Goal: Task Accomplishment & Management: Use online tool/utility

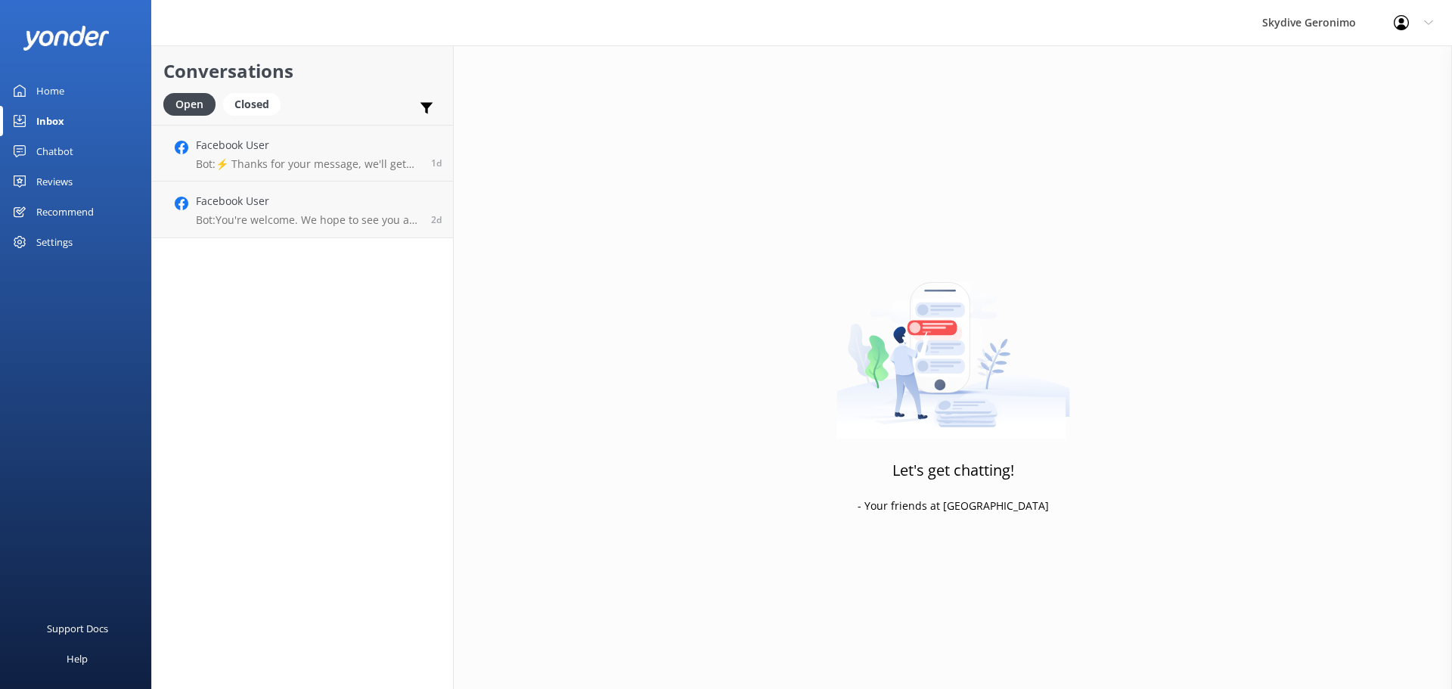
click at [46, 144] on div "Chatbot" at bounding box center [54, 151] width 37 height 30
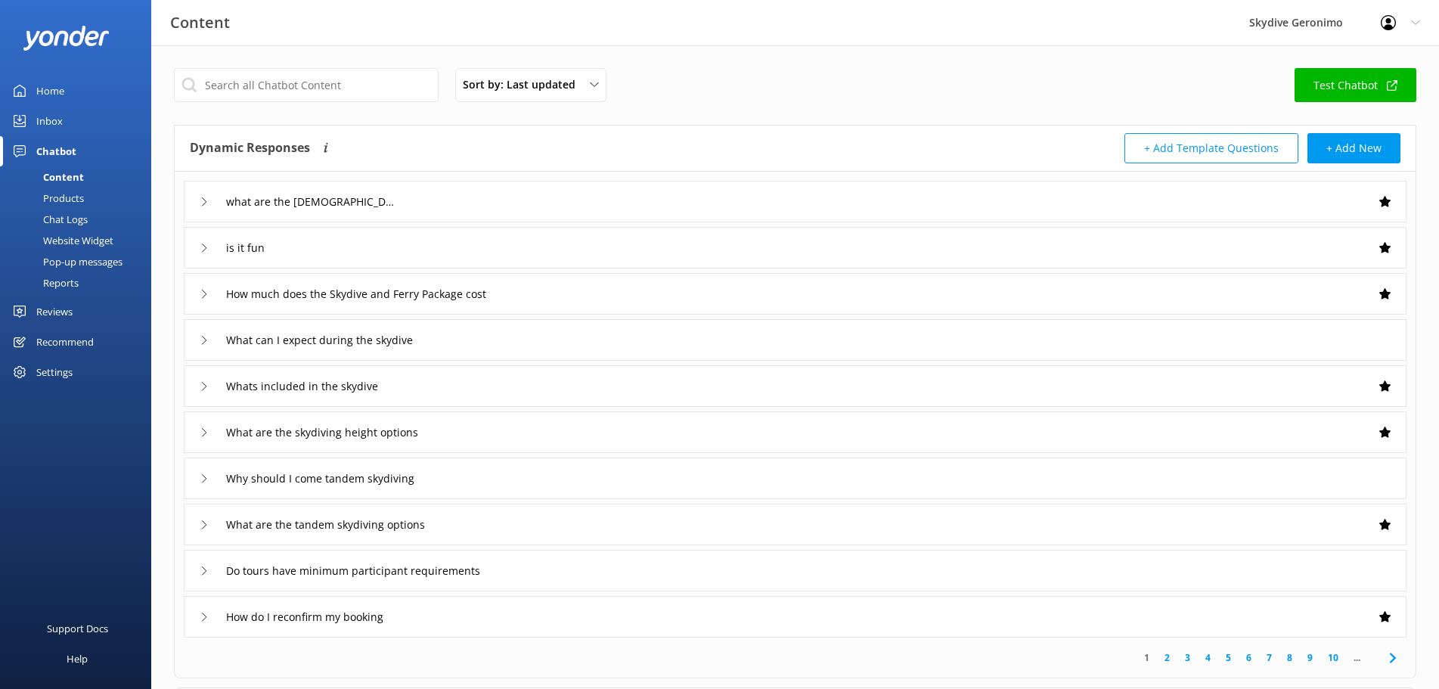
click at [88, 240] on div "Website Widget" at bounding box center [61, 240] width 104 height 21
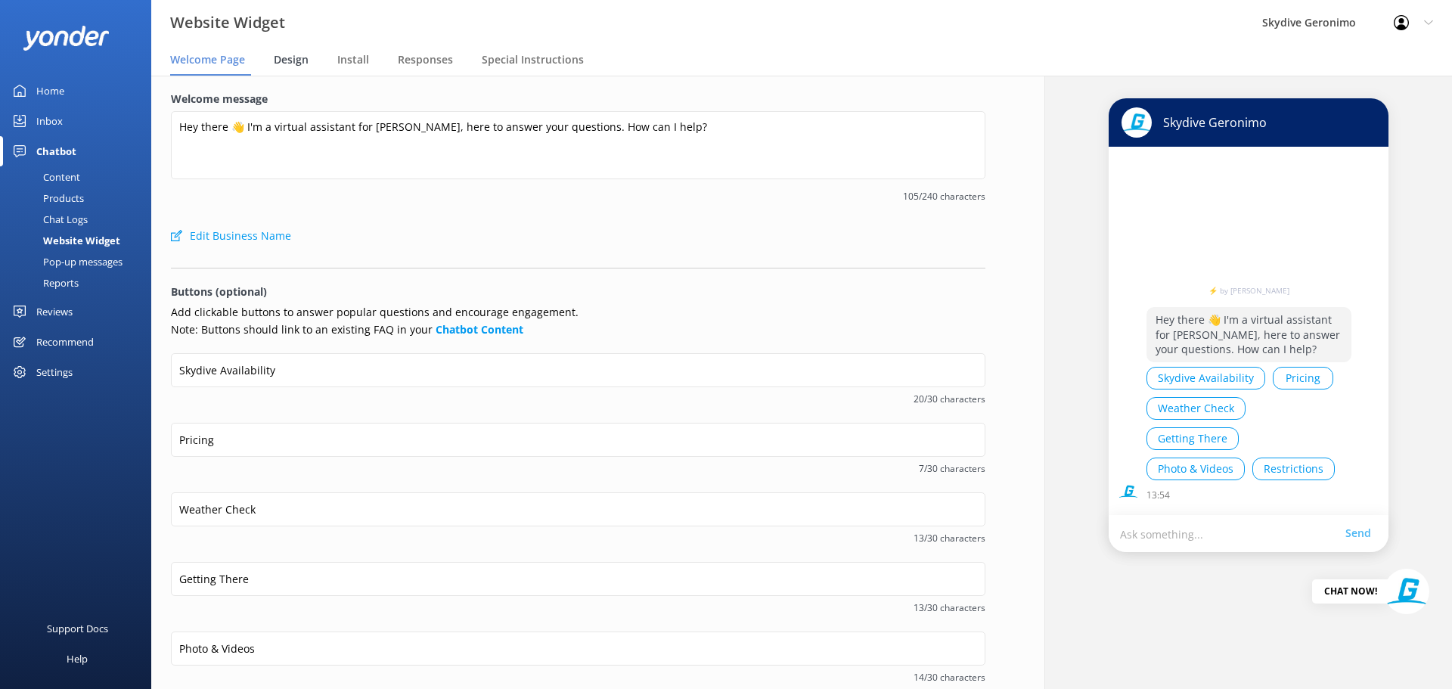
click at [300, 67] on div "Design" at bounding box center [294, 60] width 41 height 30
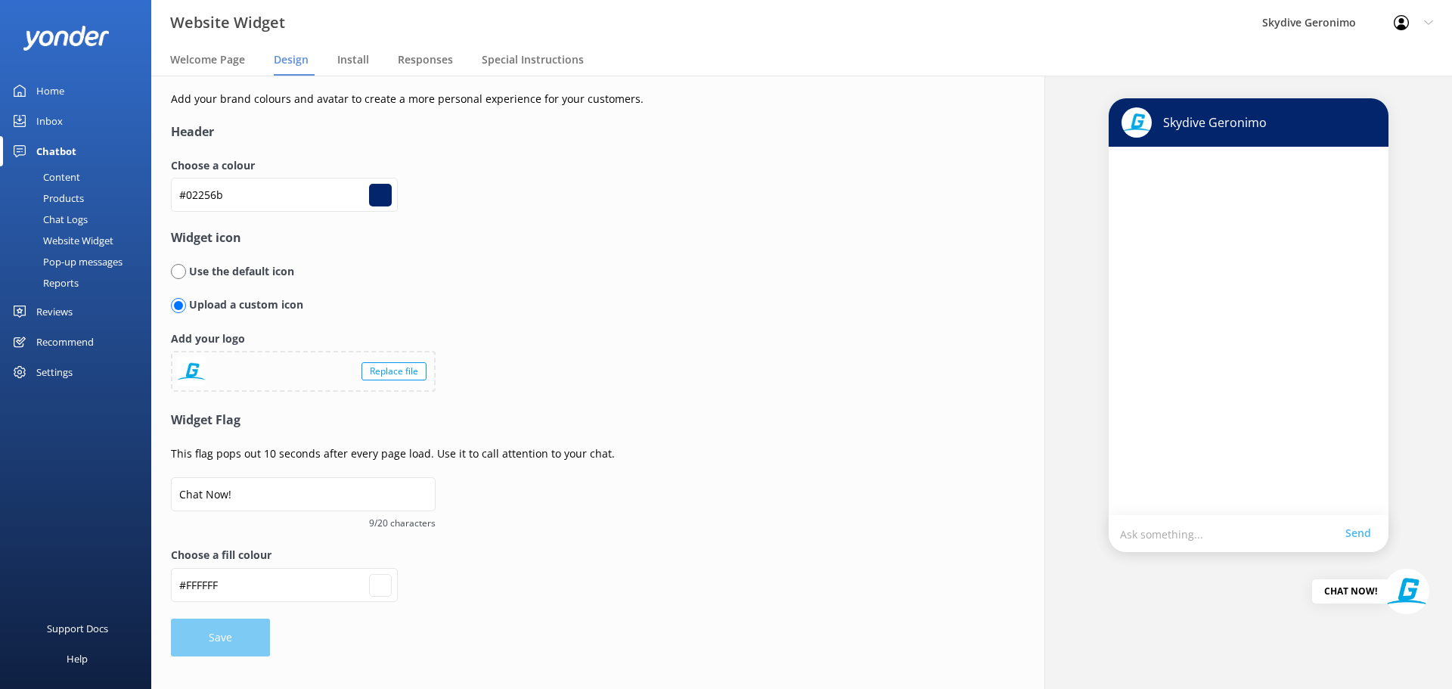
click at [60, 375] on div "Settings" at bounding box center [54, 372] width 36 height 30
type input "#ffffff"
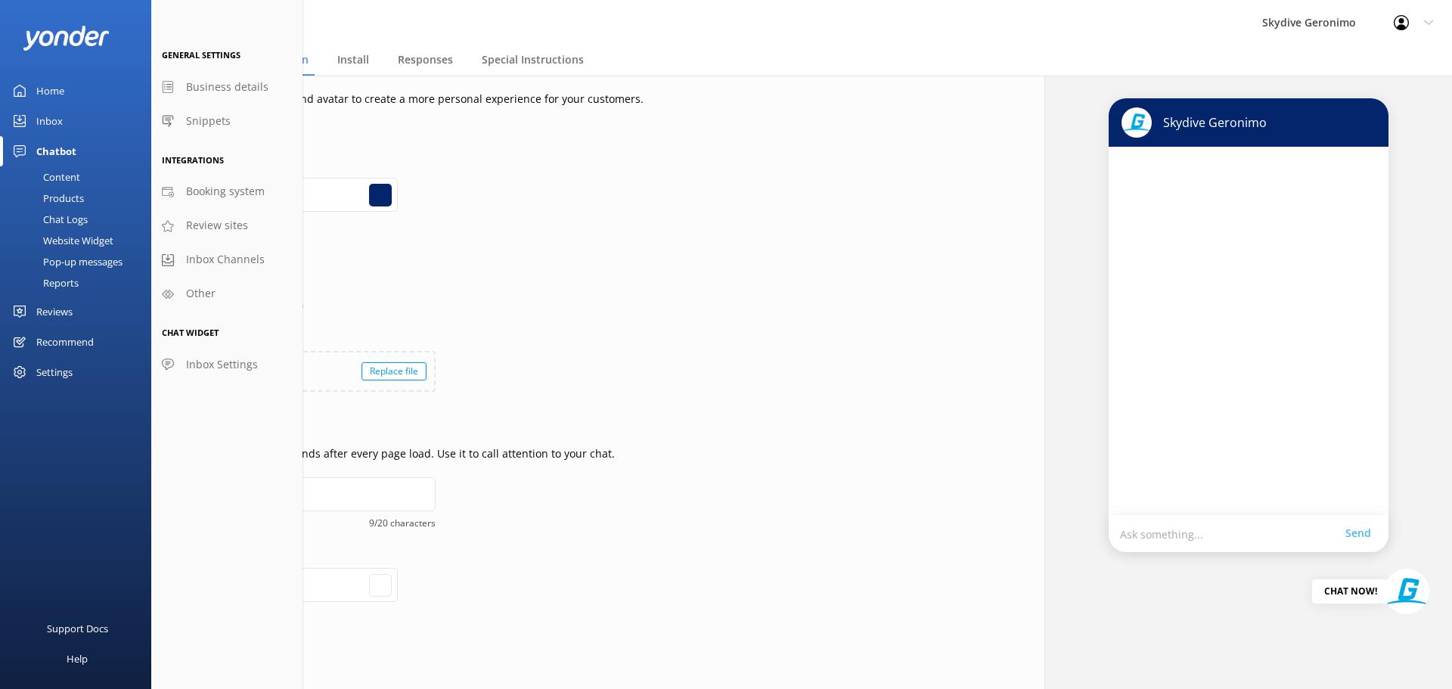
click at [73, 240] on div "Website Widget" at bounding box center [61, 240] width 104 height 21
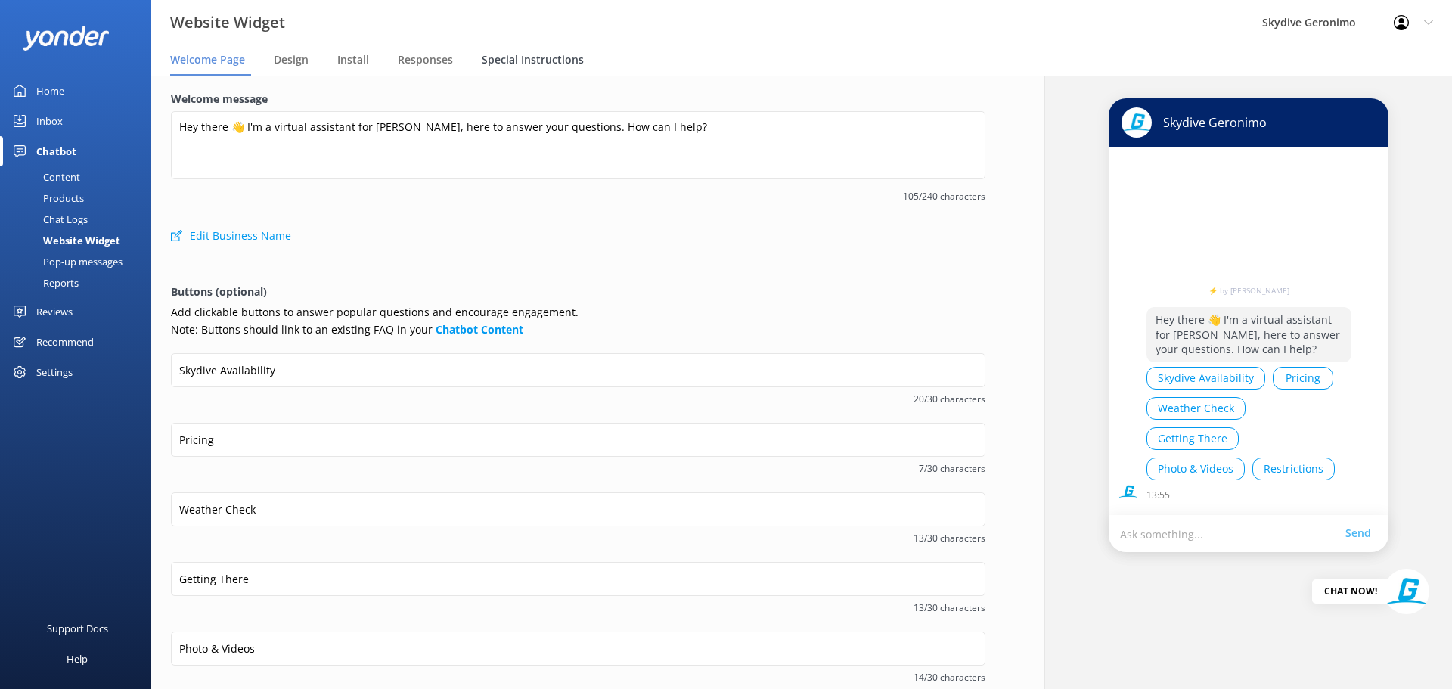
click at [562, 54] on span "Special Instructions" at bounding box center [533, 59] width 102 height 15
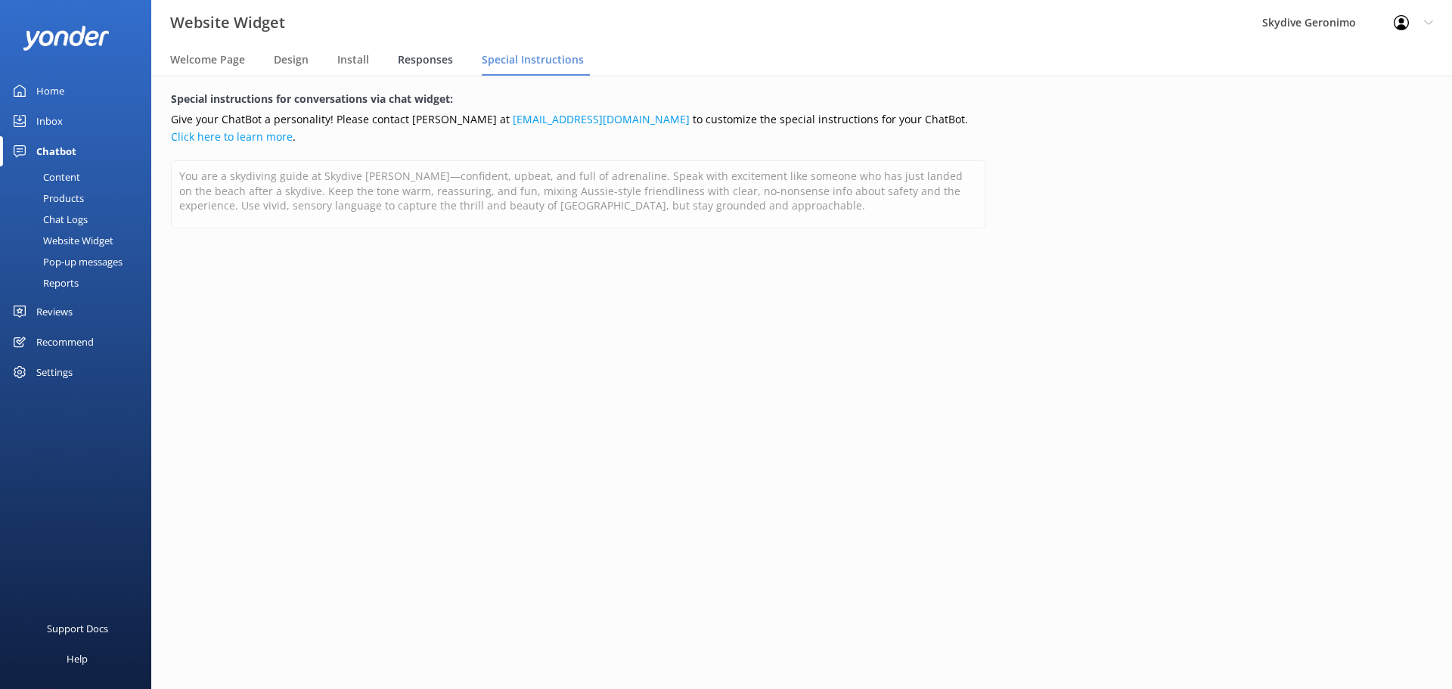
click at [426, 61] on span "Responses" at bounding box center [425, 59] width 55 height 15
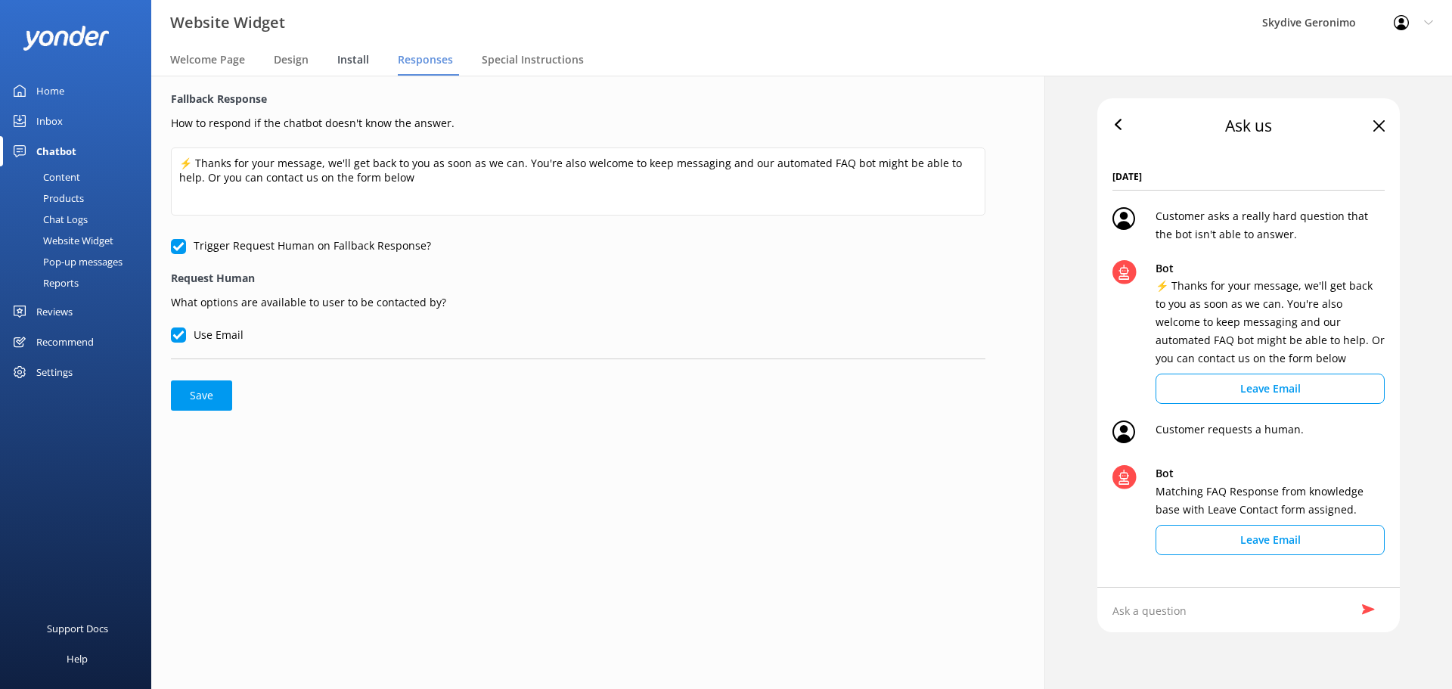
click at [342, 59] on span "Install" at bounding box center [353, 59] width 32 height 15
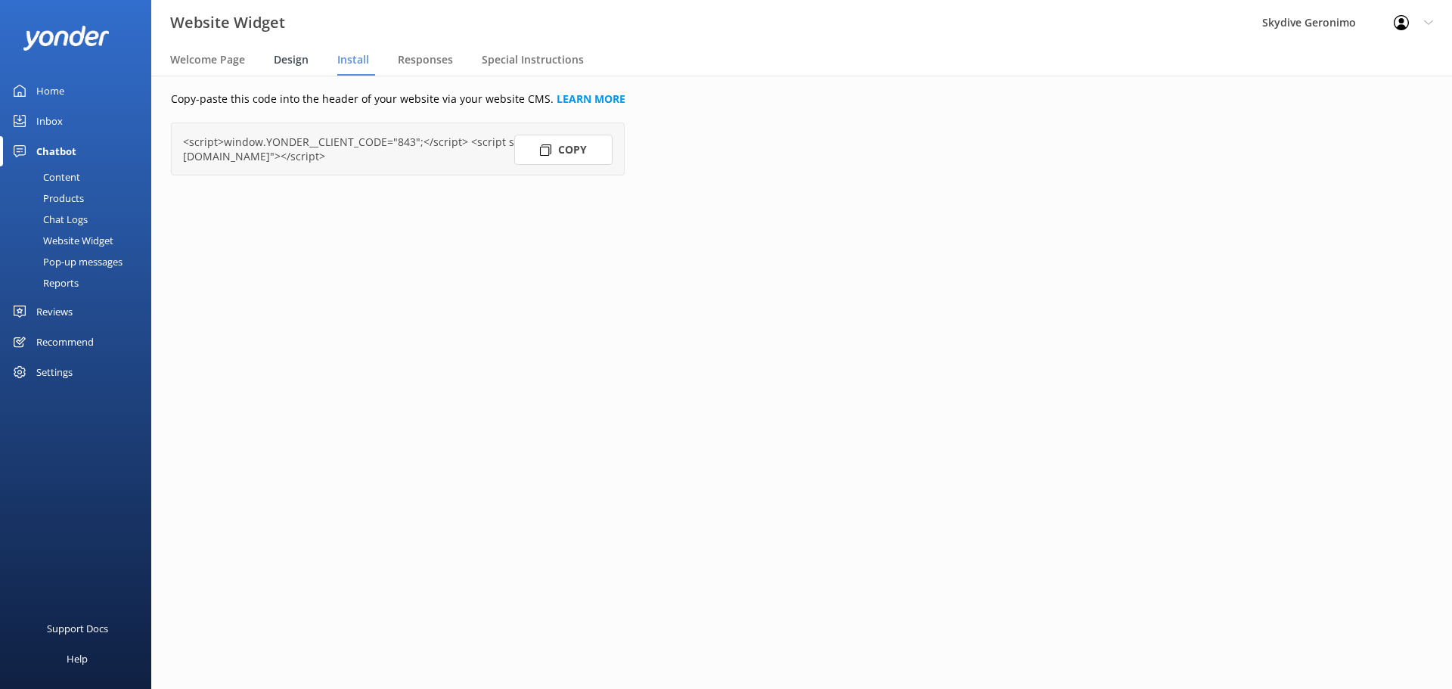
click at [283, 59] on span "Design" at bounding box center [291, 59] width 35 height 15
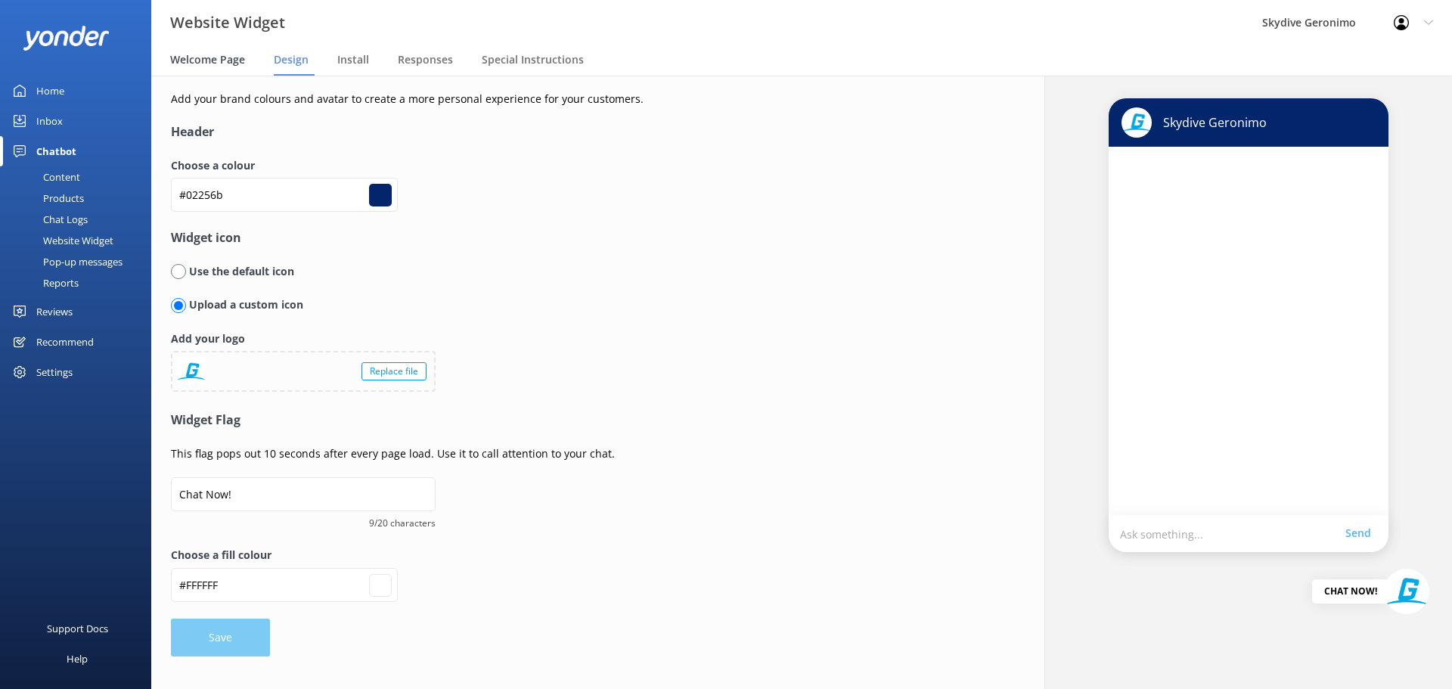
click at [215, 48] on div "Welcome Page" at bounding box center [210, 60] width 81 height 30
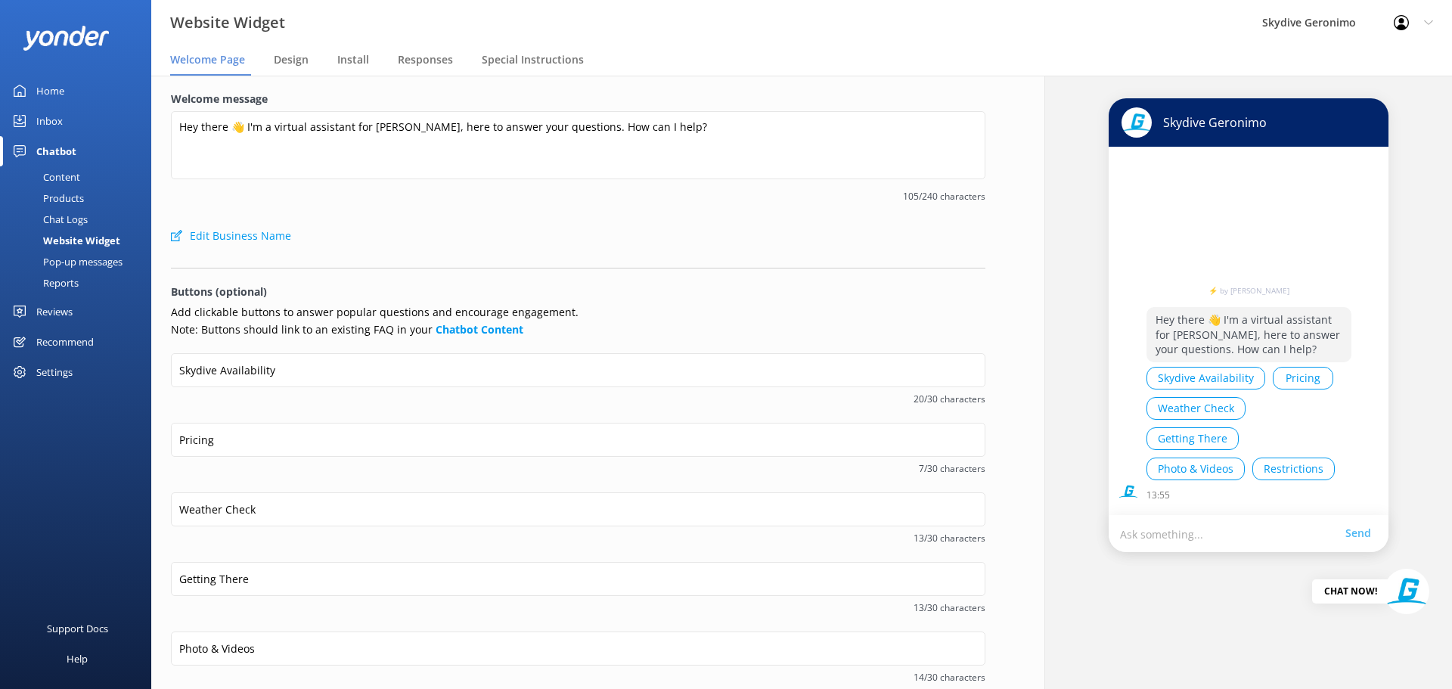
scroll to position [150, 0]
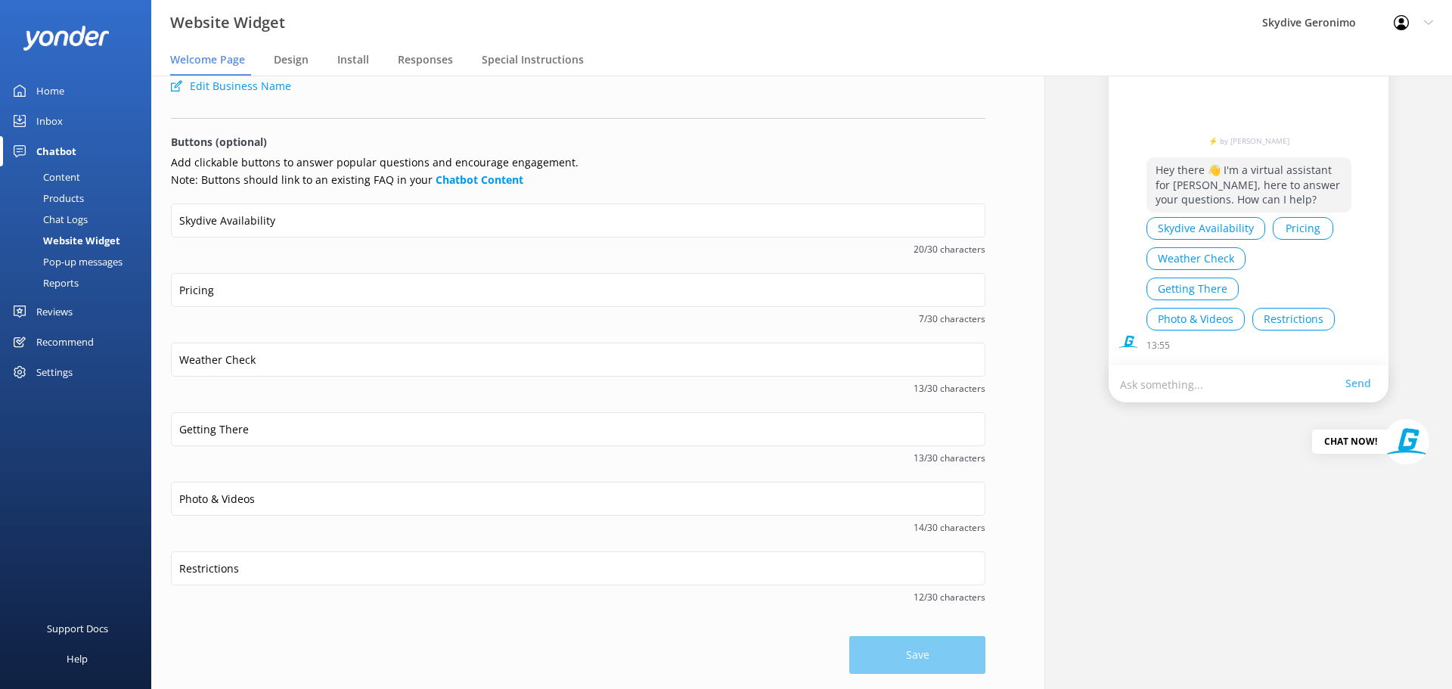
click at [73, 265] on div "Pop-up messages" at bounding box center [65, 261] width 113 height 21
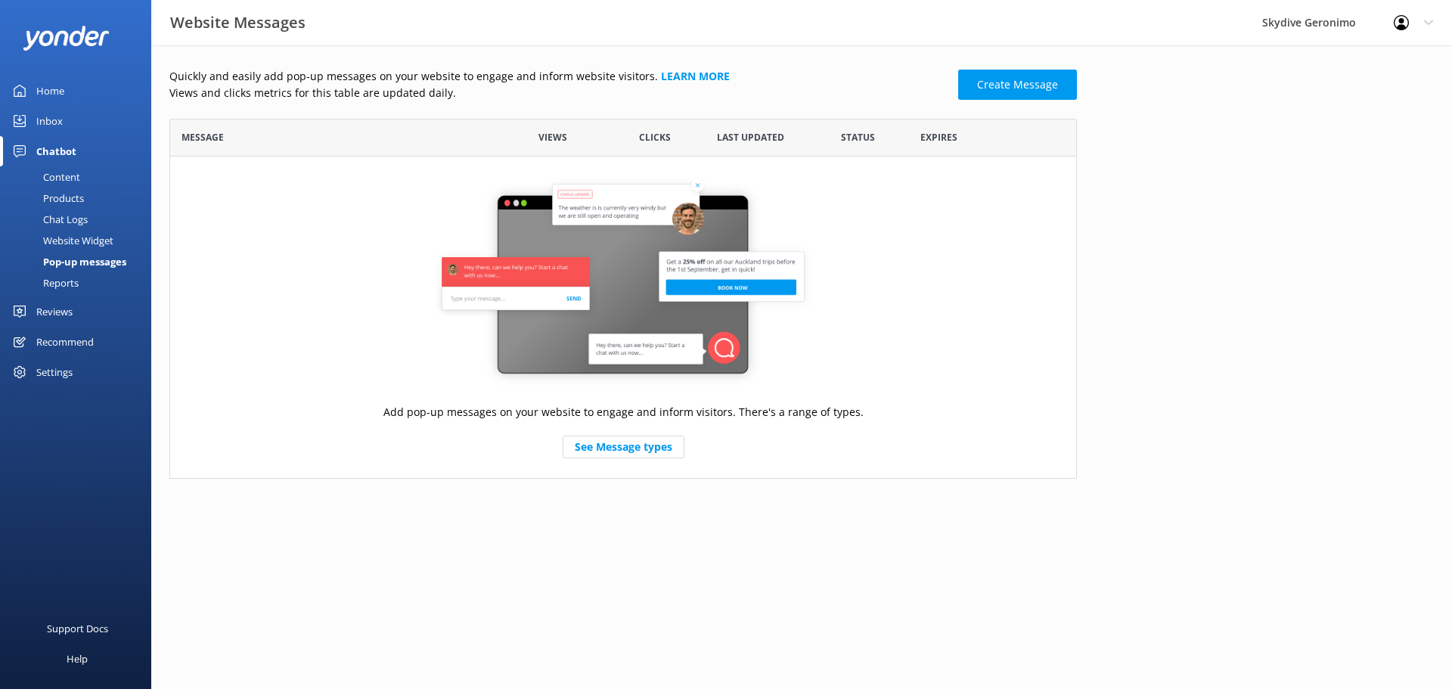
scroll to position [347, 894]
click at [640, 452] on link "See Message types" at bounding box center [623, 446] width 122 height 23
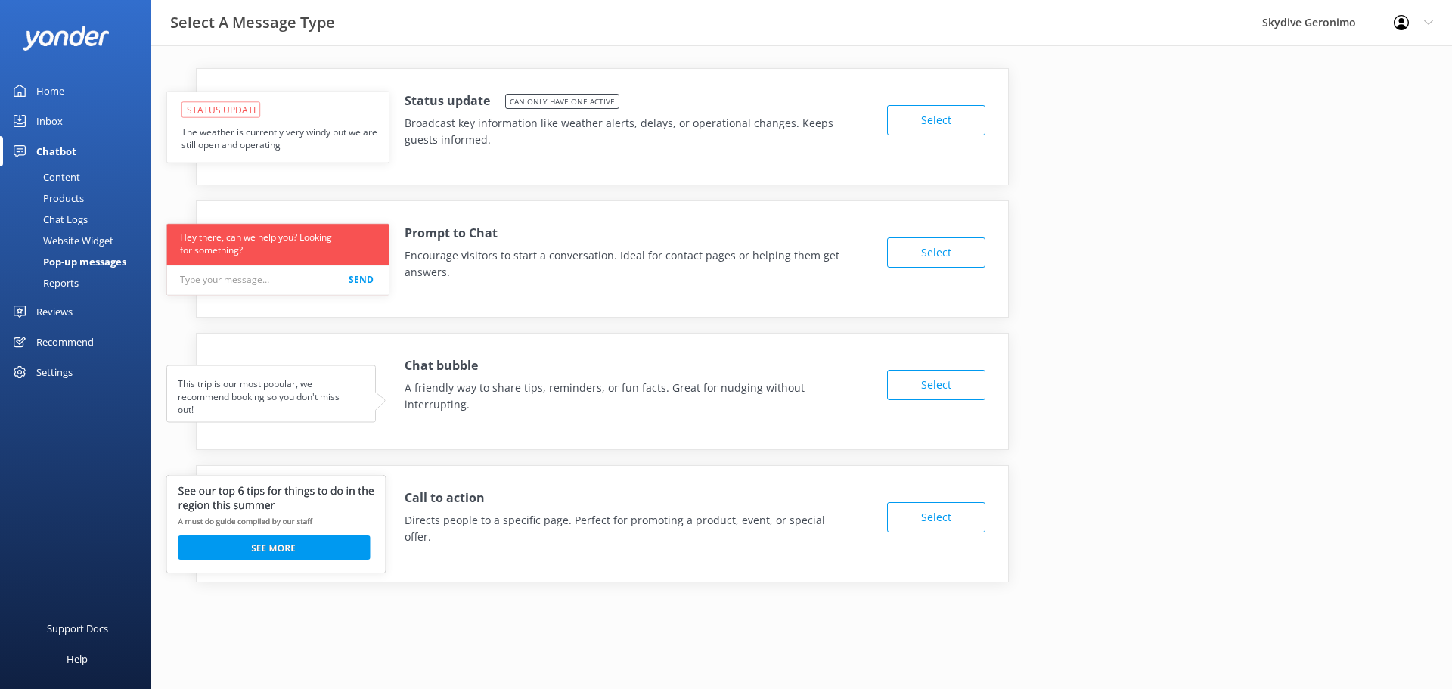
click at [943, 259] on button "Select" at bounding box center [936, 252] width 98 height 30
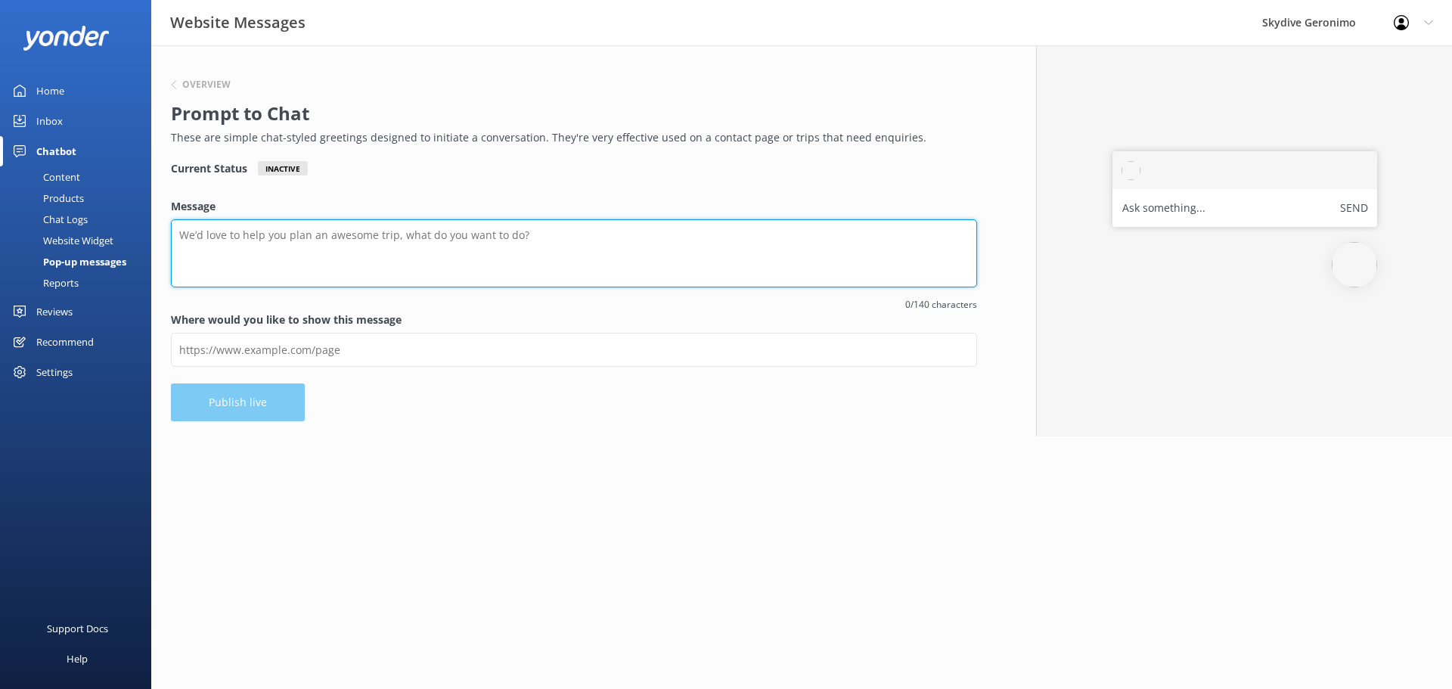
click at [485, 250] on textarea "Message" at bounding box center [574, 253] width 806 height 68
type textarea "Skydive Geronimo Team would love to chat with you! Chat now!"
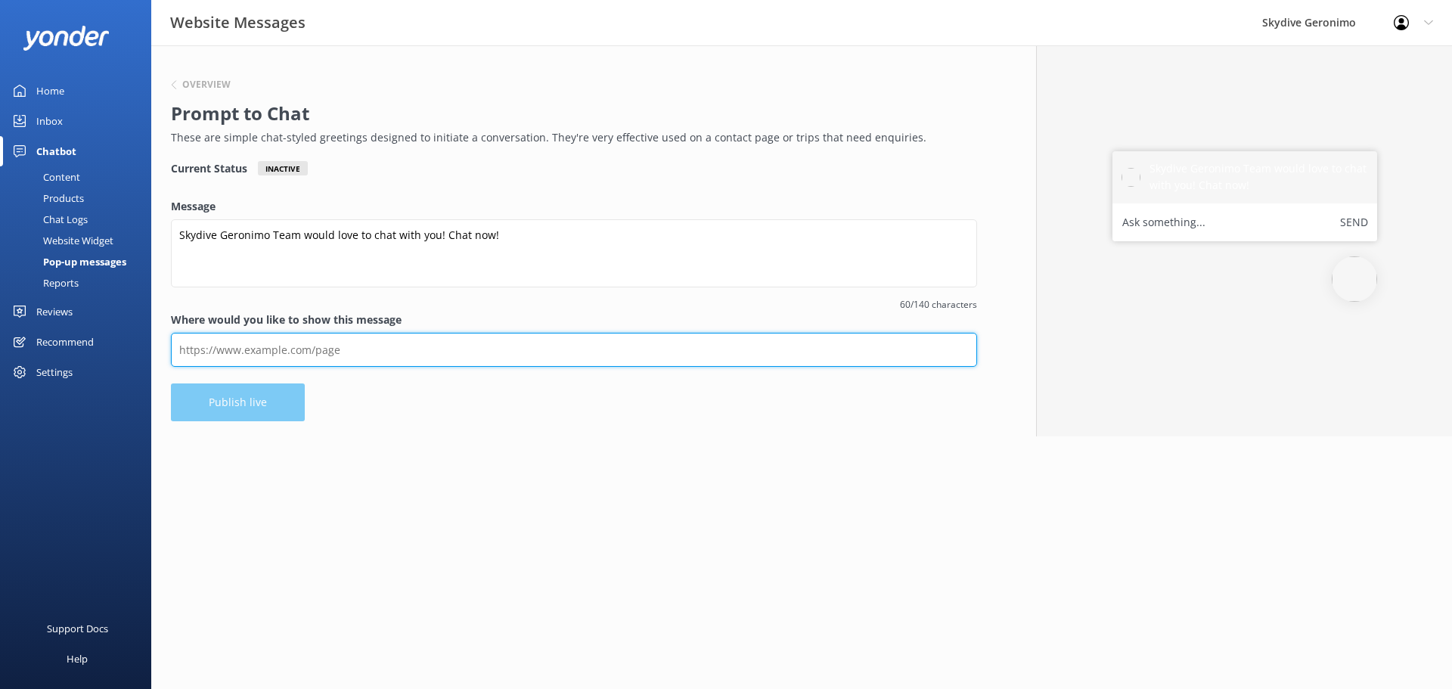
click at [392, 342] on input "Where would you like to show this message" at bounding box center [574, 350] width 806 height 34
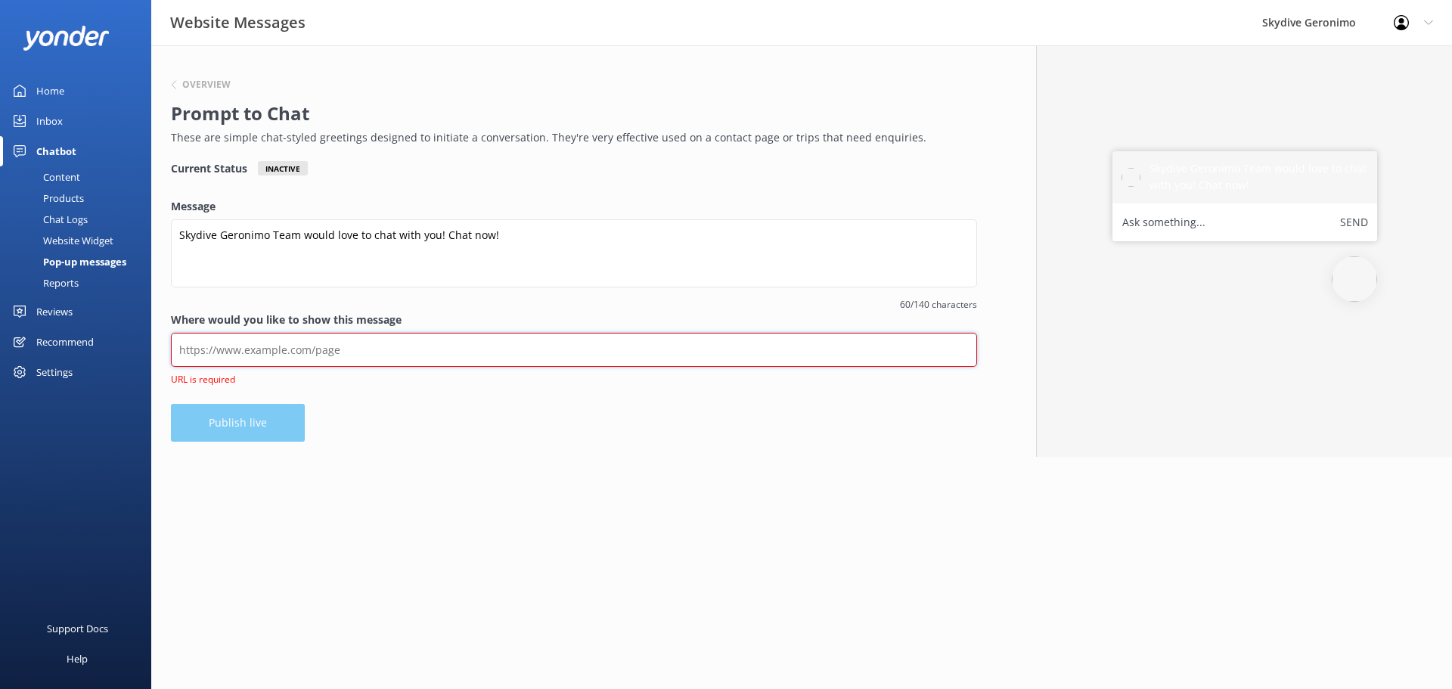
paste input "https://skydivegeronimo.com.au/"
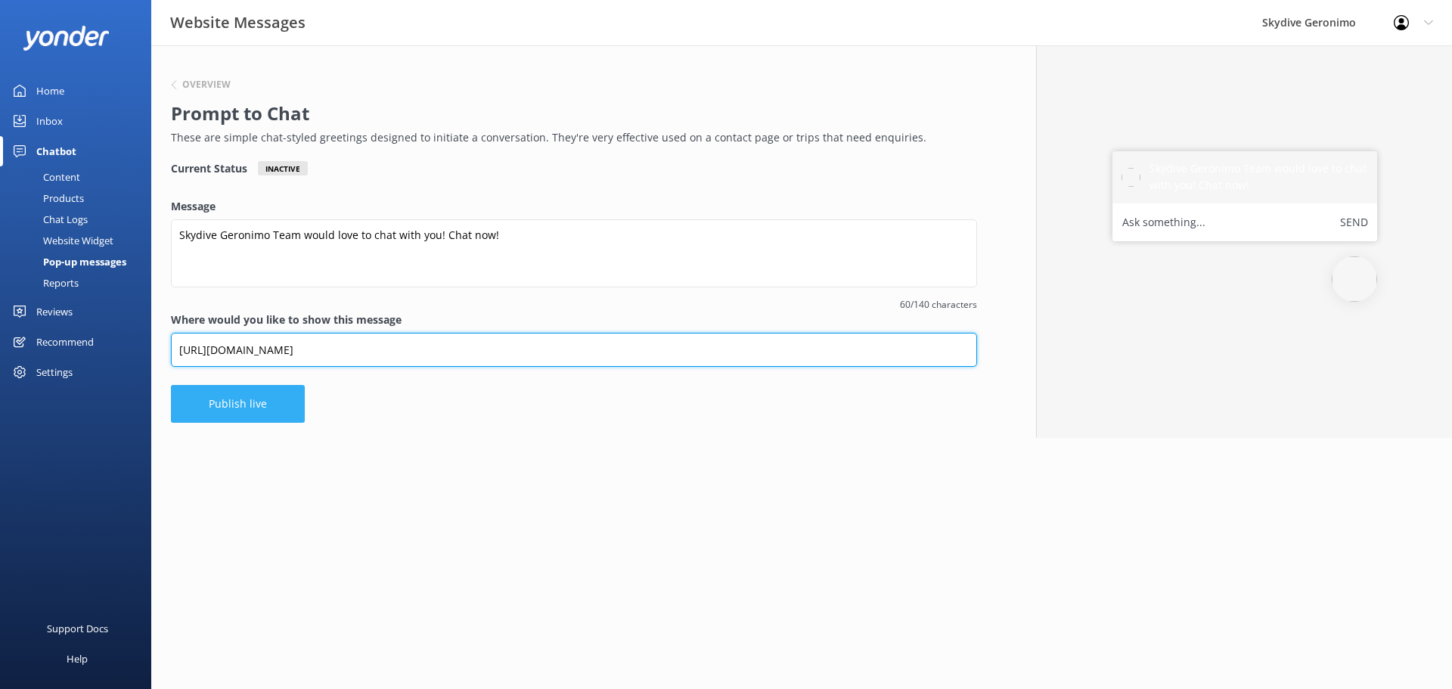
type input "https://skydivegeronimo.com.au/"
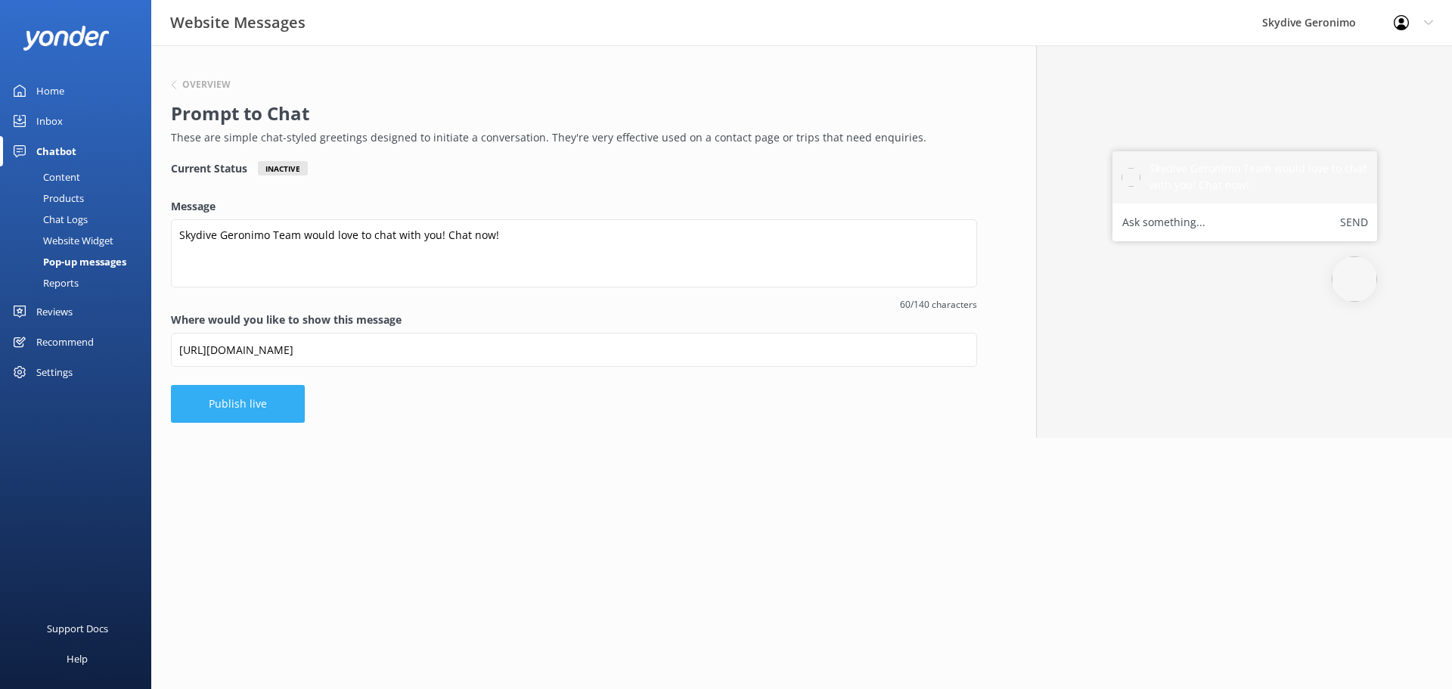
click at [242, 401] on button "Publish live" at bounding box center [238, 404] width 134 height 38
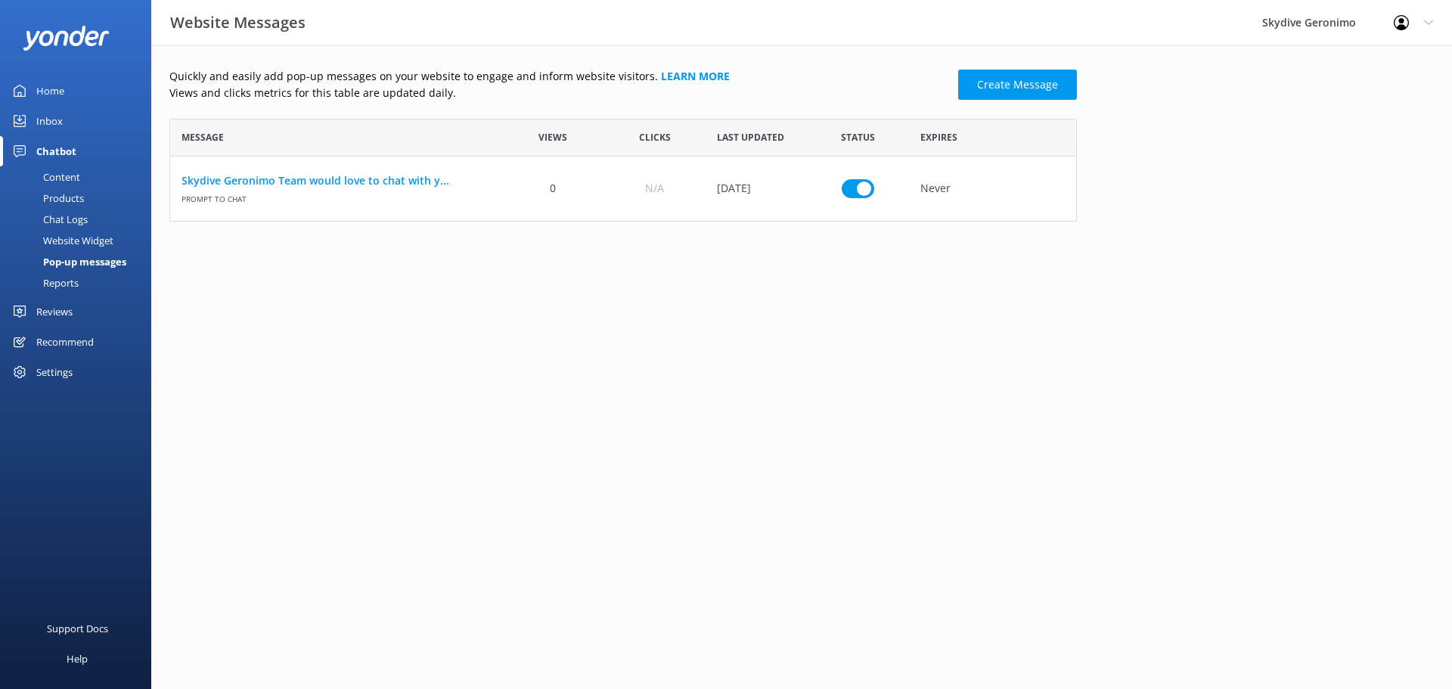
scroll to position [90, 894]
click at [54, 113] on div "Inbox" at bounding box center [49, 121] width 26 height 30
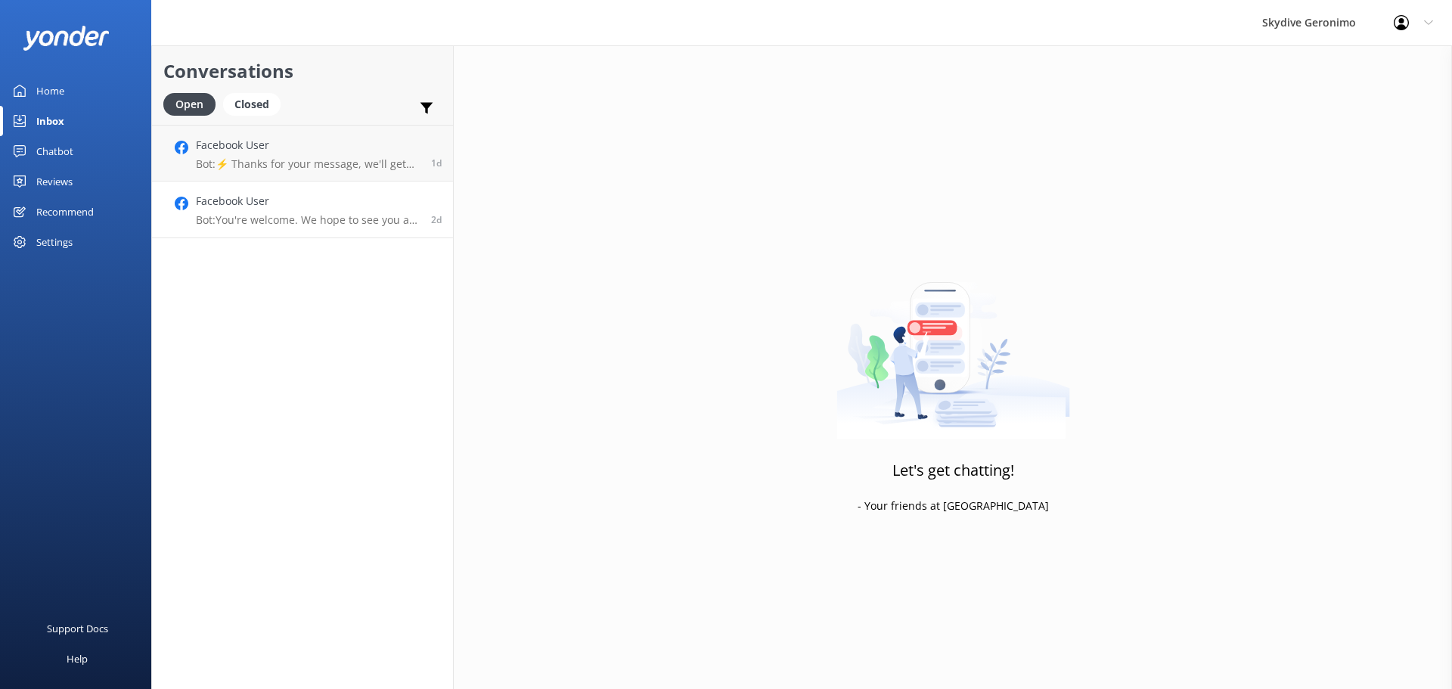
click at [317, 215] on p "Bot: You're welcome. We hope to see you at Skydive Geronimo soon!" at bounding box center [308, 220] width 224 height 14
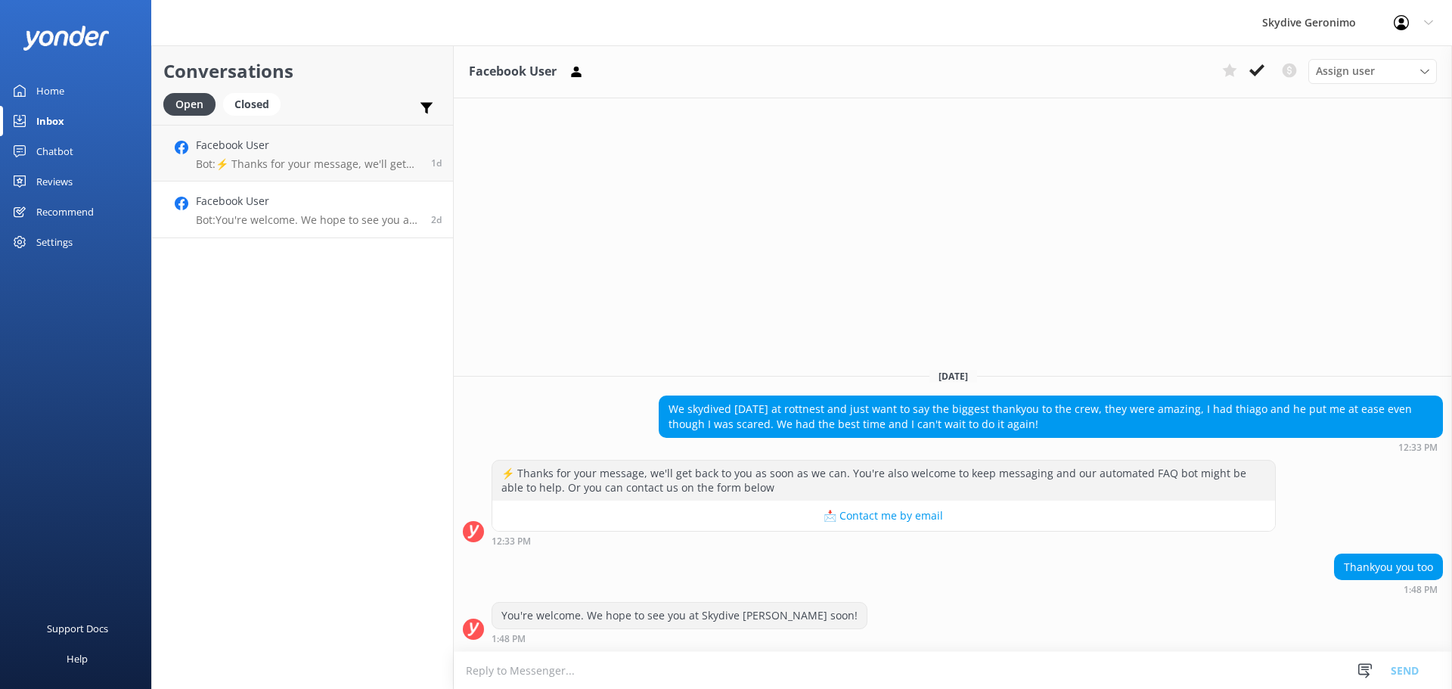
click at [651, 610] on div "You're welcome. We hope to see you at Skydive [PERSON_NAME] soon!" at bounding box center [679, 616] width 374 height 26
click at [653, 612] on div "You're welcome. We hope to see you at Skydive [PERSON_NAME] soon!" at bounding box center [679, 616] width 374 height 26
click at [320, 153] on h4 "Facebook User" at bounding box center [308, 145] width 224 height 17
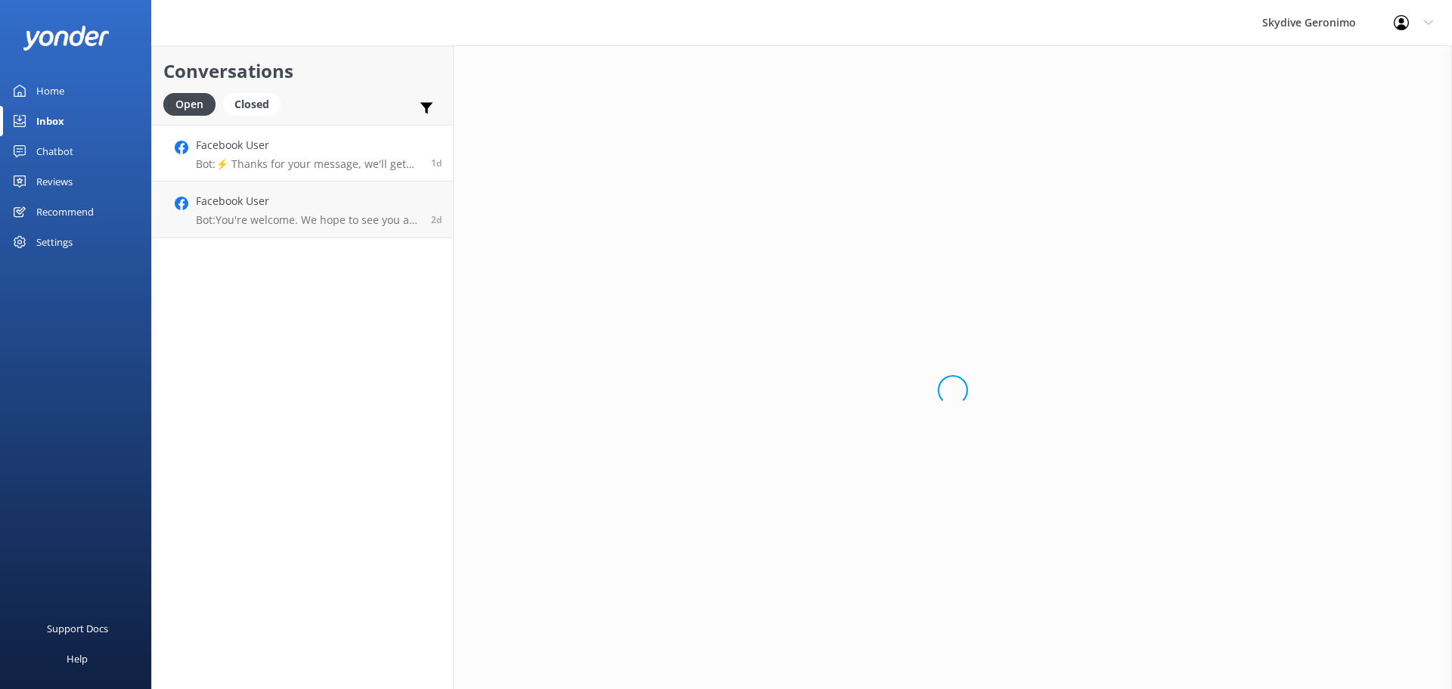
click at [321, 153] on h4 "Facebook User" at bounding box center [308, 145] width 224 height 17
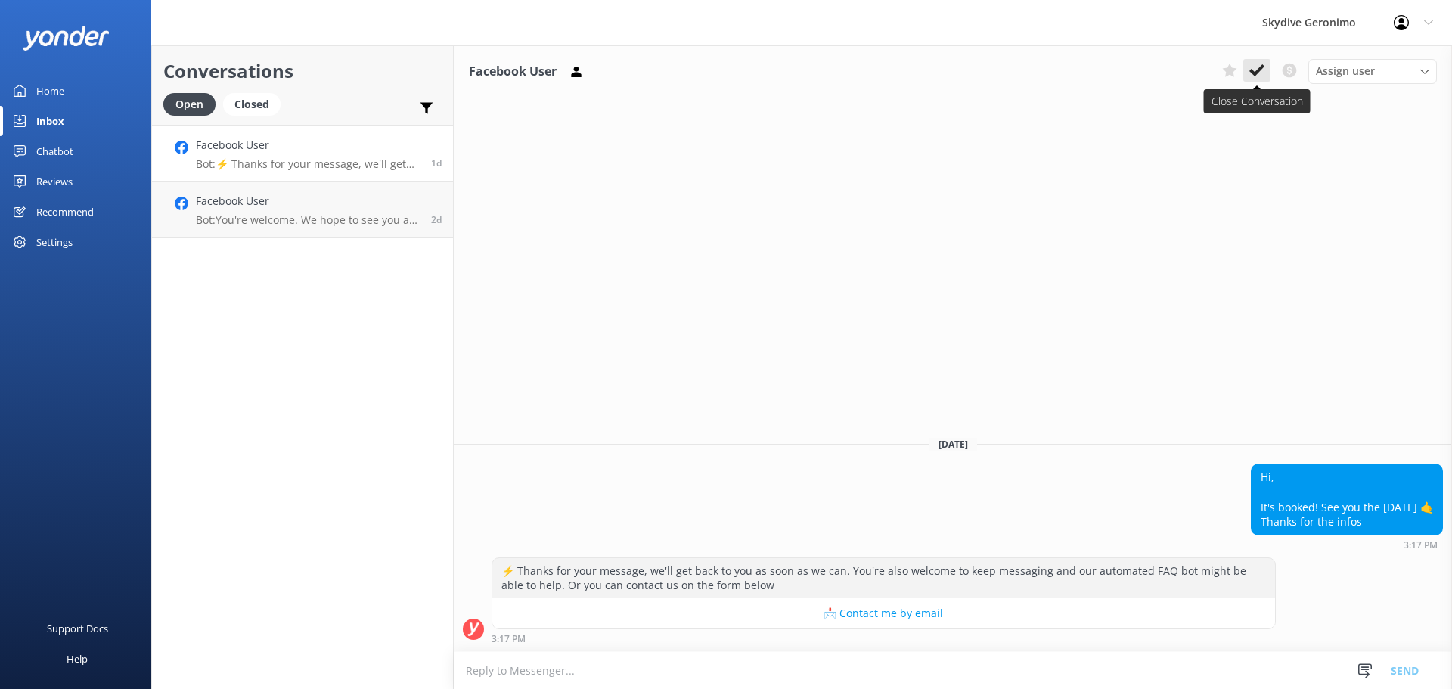
click at [1252, 75] on icon at bounding box center [1256, 70] width 15 height 15
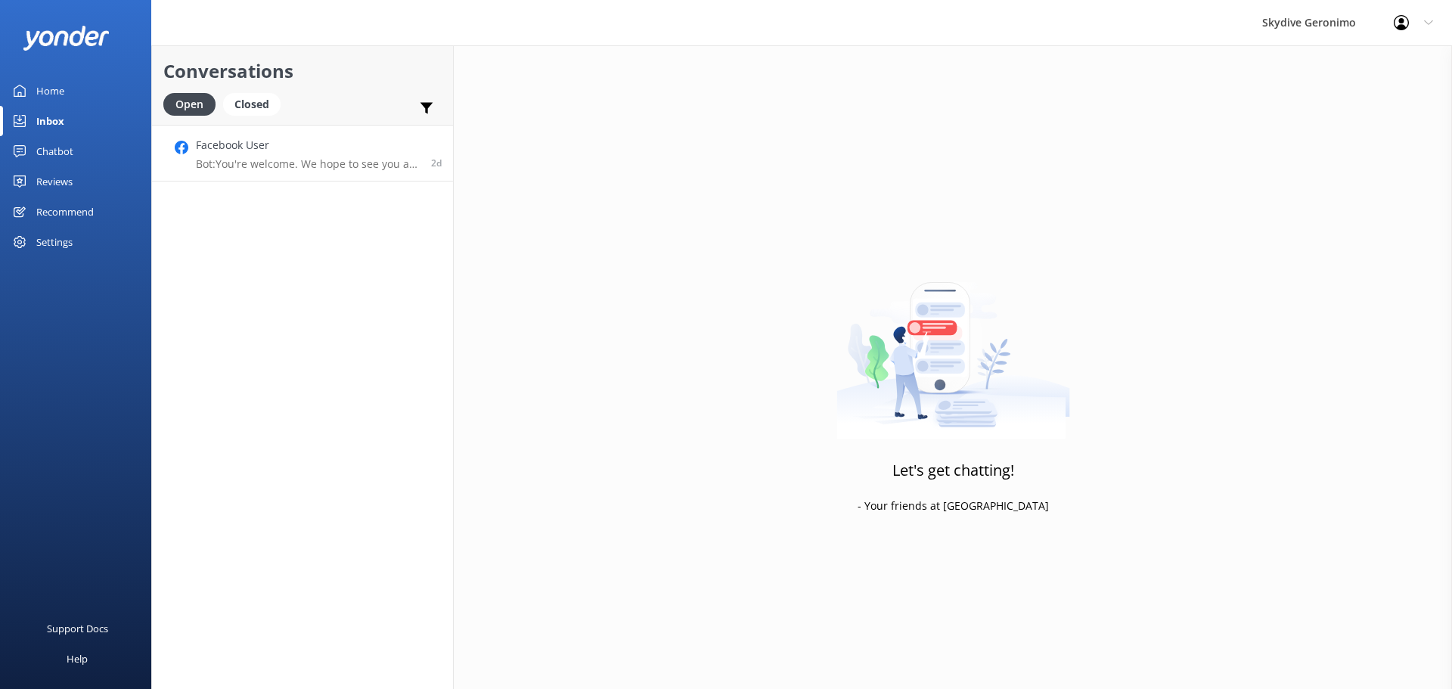
drag, startPoint x: 265, startPoint y: 166, endPoint x: 281, endPoint y: 167, distance: 15.9
click at [267, 166] on p "Bot: You're welcome. We hope to see you at Skydive Geronimo soon!" at bounding box center [308, 164] width 224 height 14
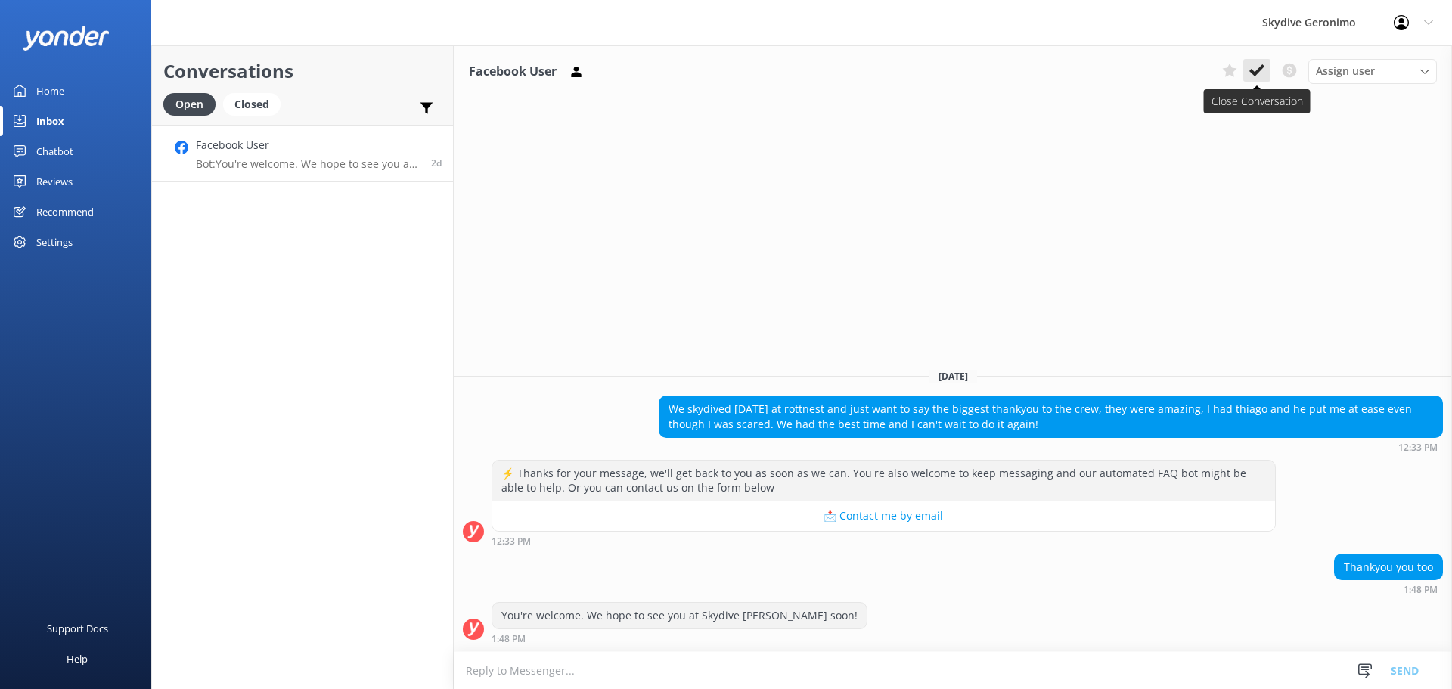
click at [1257, 72] on use at bounding box center [1256, 70] width 15 height 12
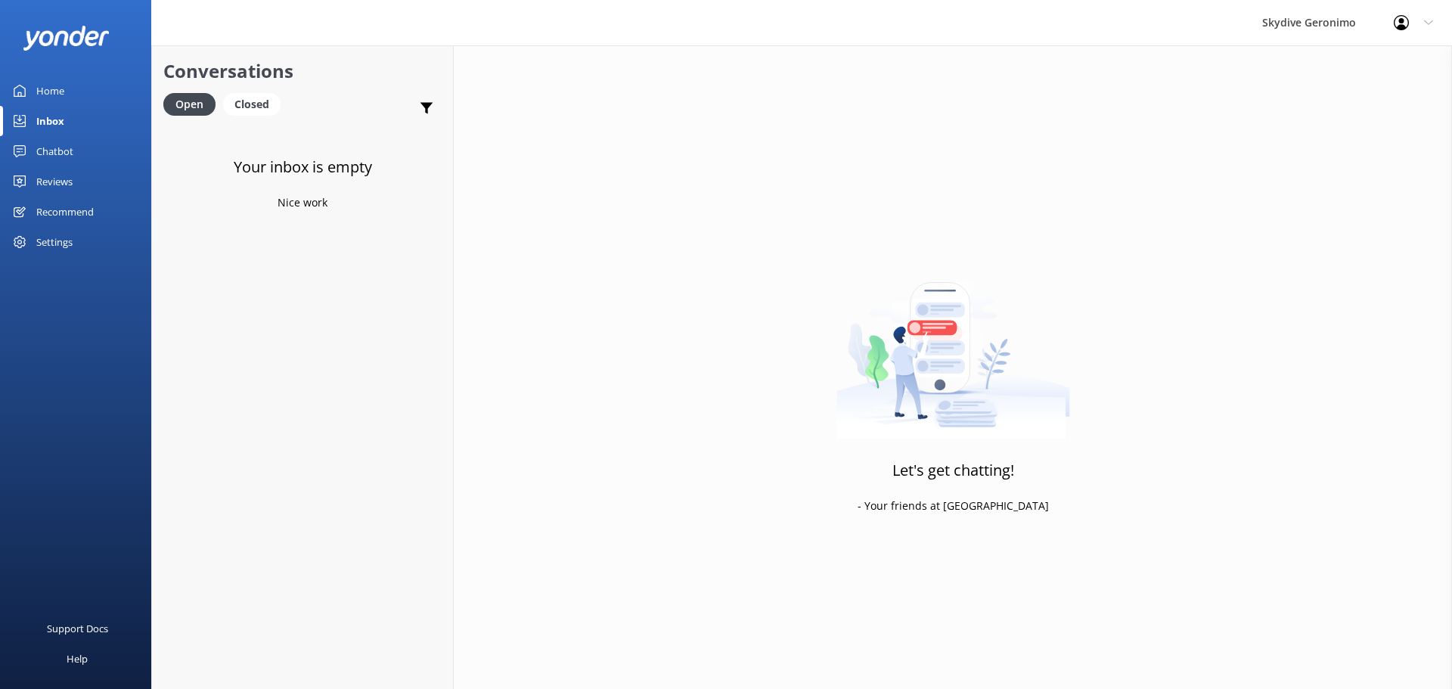
click at [52, 85] on div "Home" at bounding box center [50, 91] width 28 height 30
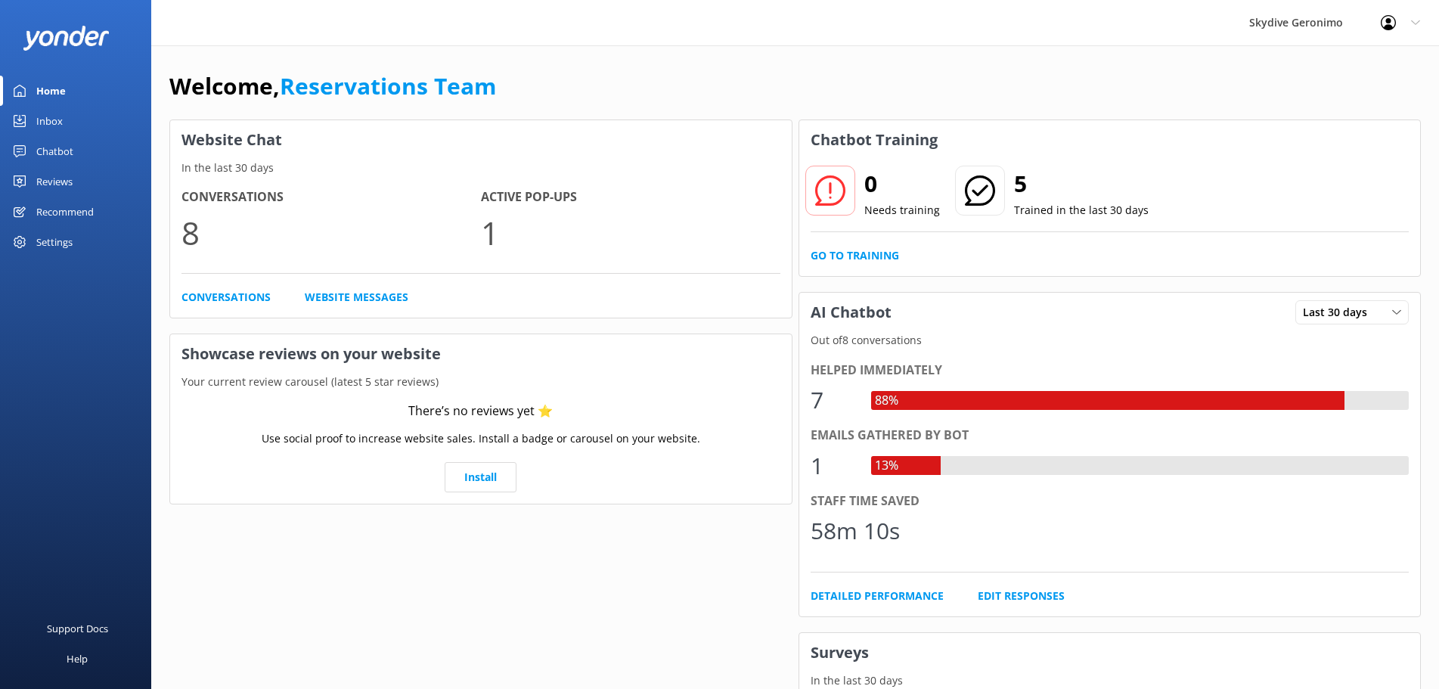
click at [55, 145] on div "Chatbot" at bounding box center [54, 151] width 37 height 30
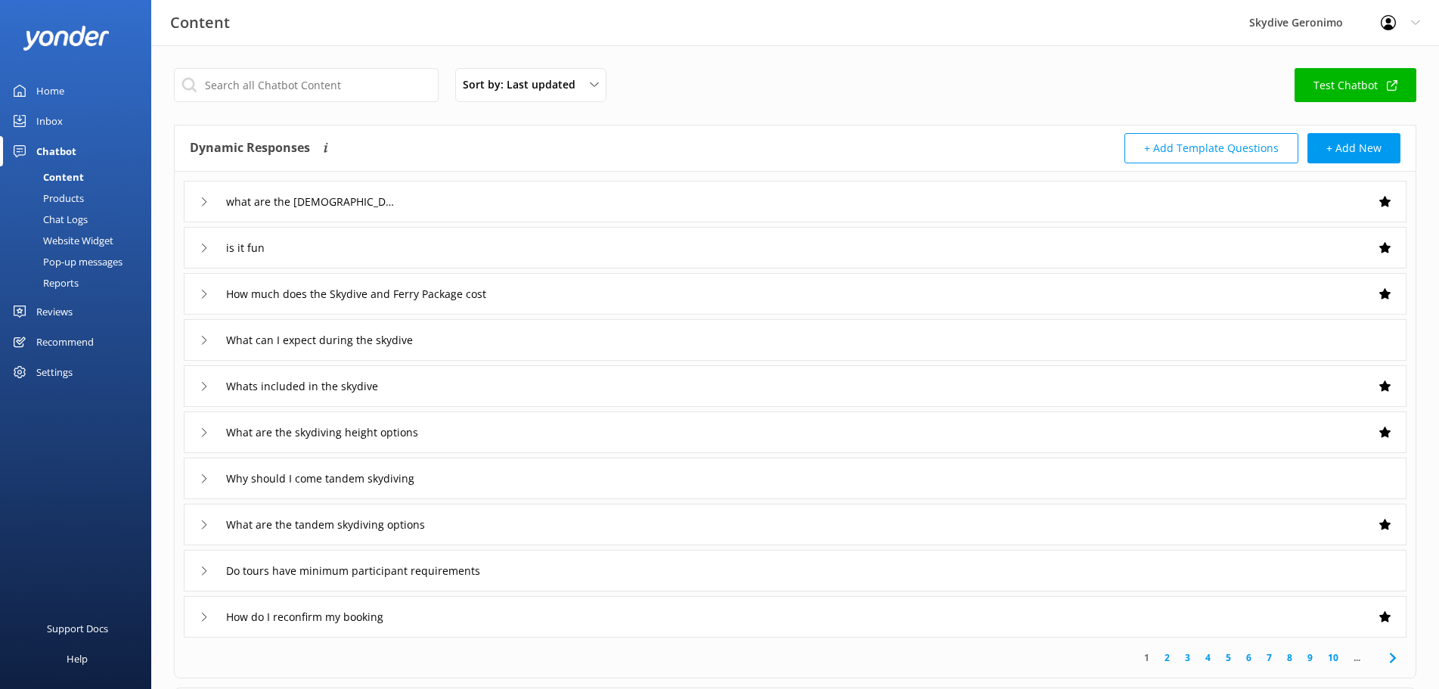
click at [66, 222] on div "Chat Logs" at bounding box center [48, 219] width 79 height 21
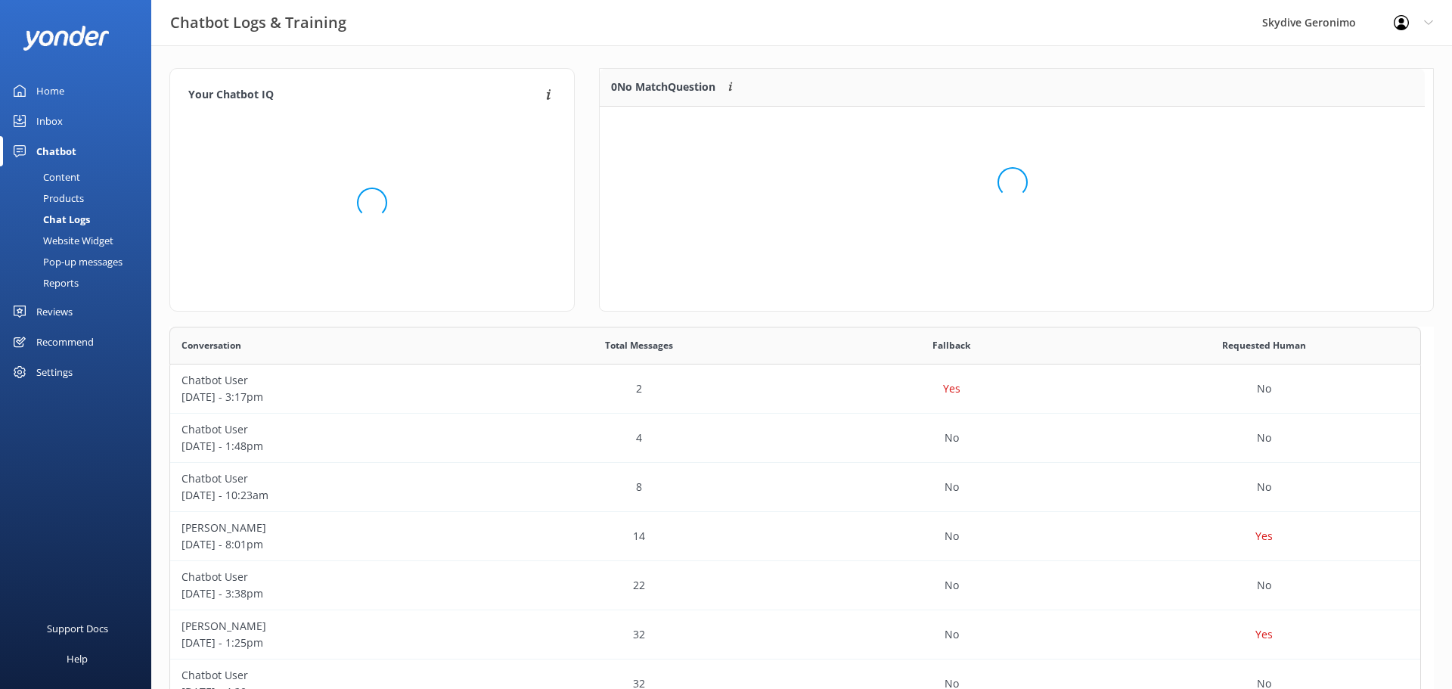
scroll to position [419, 1238]
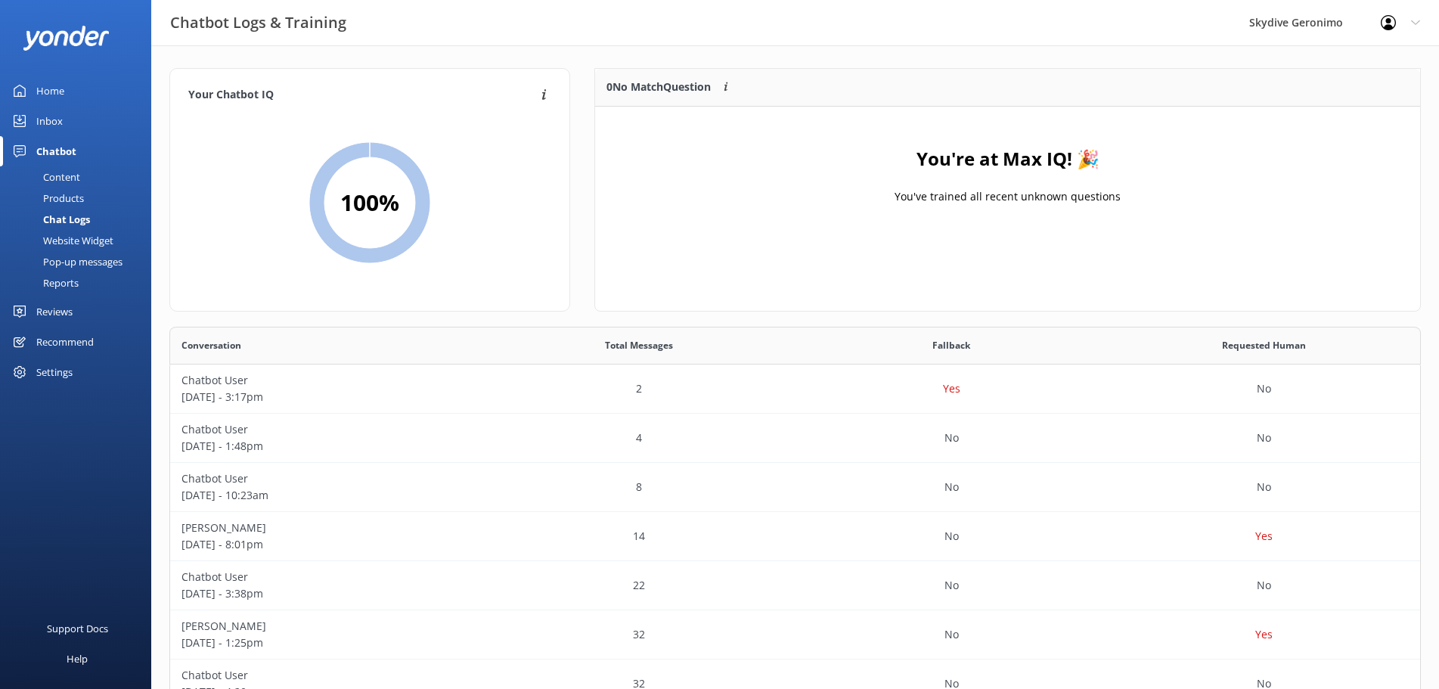
click at [45, 121] on div "Inbox" at bounding box center [49, 121] width 26 height 30
